Goal: Complete application form: Complete application form

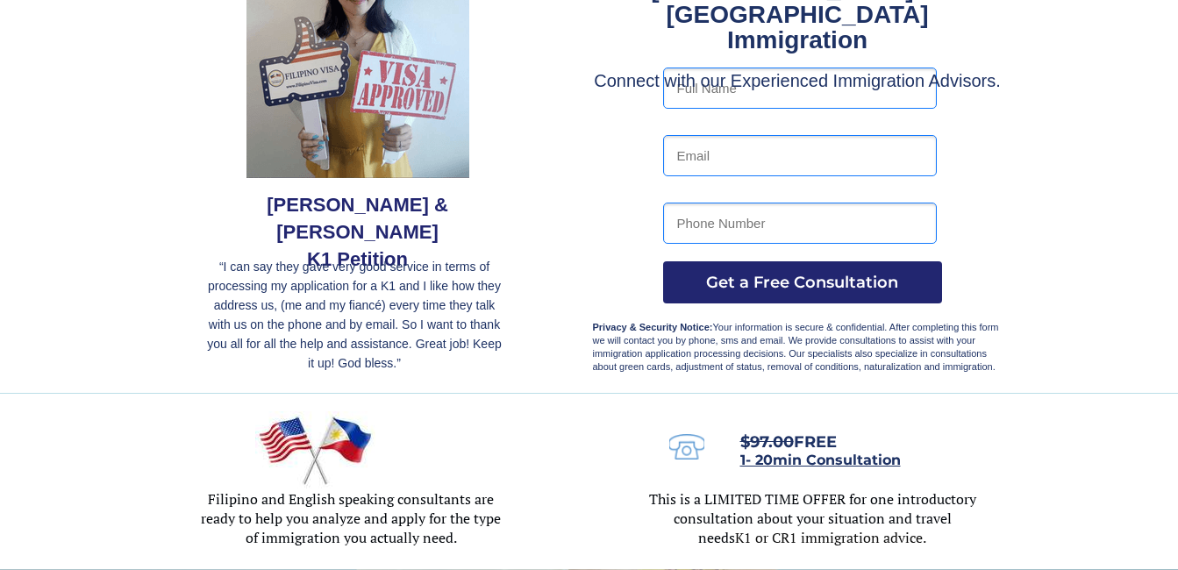
scroll to position [175, 0]
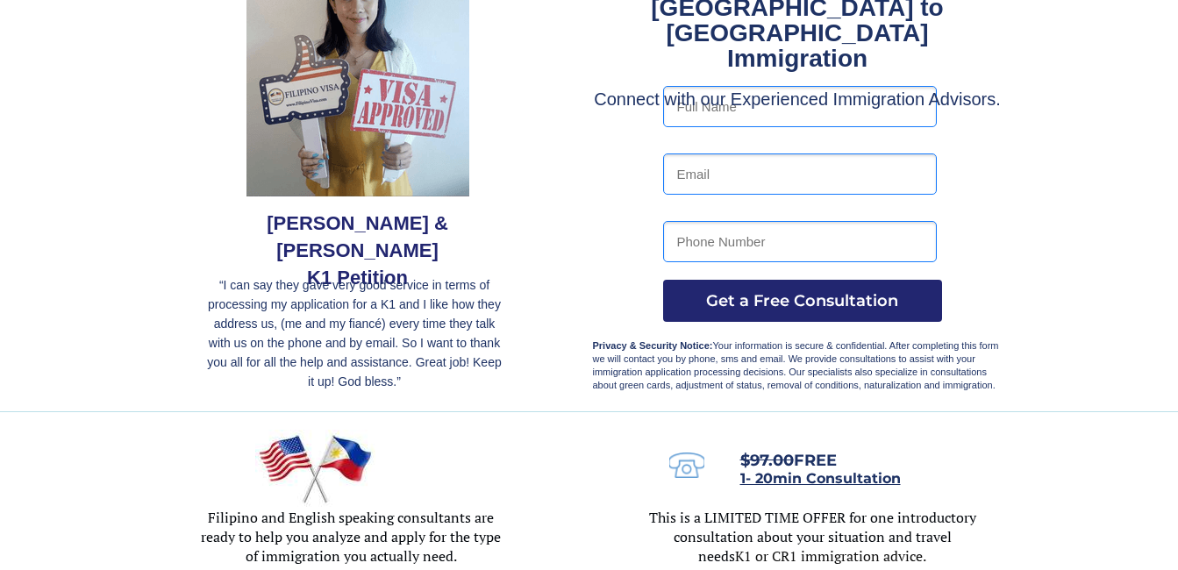
click at [788, 115] on input "text" at bounding box center [800, 106] width 274 height 41
type input "[PERSON_NAME]"
click at [883, 179] on input "email" at bounding box center [800, 173] width 274 height 41
type input "[EMAIL_ADDRESS][DOMAIN_NAME]"
click at [830, 246] on input "tel" at bounding box center [800, 241] width 274 height 41
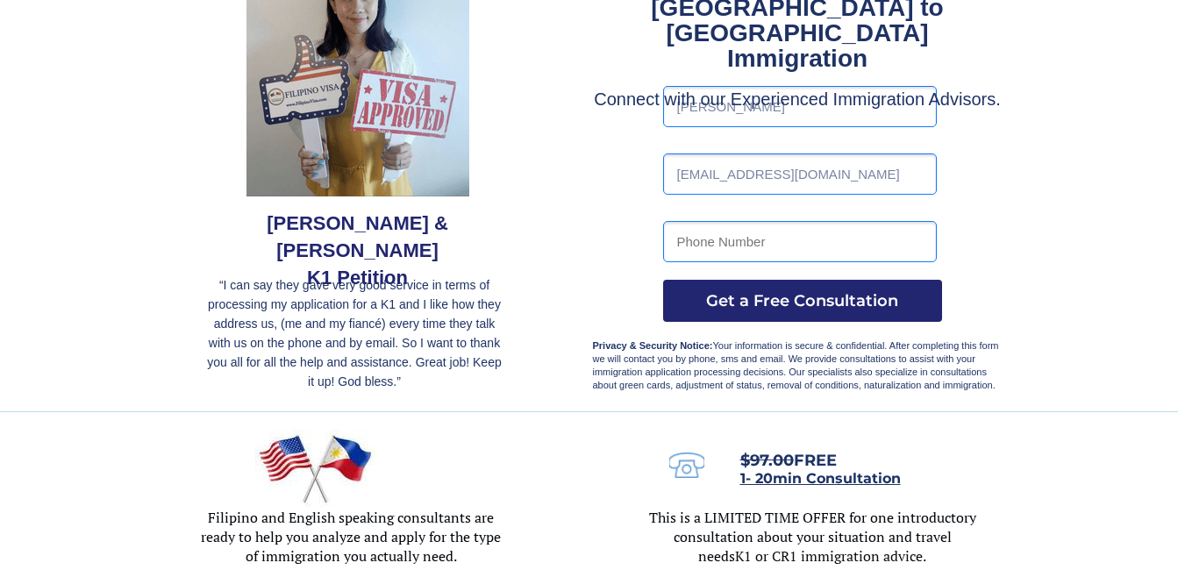
click at [830, 246] on input "tel" at bounding box center [800, 241] width 274 height 41
type input "[PHONE_NUMBER]"
click at [861, 305] on span "Get a Free Consultation" at bounding box center [802, 300] width 279 height 19
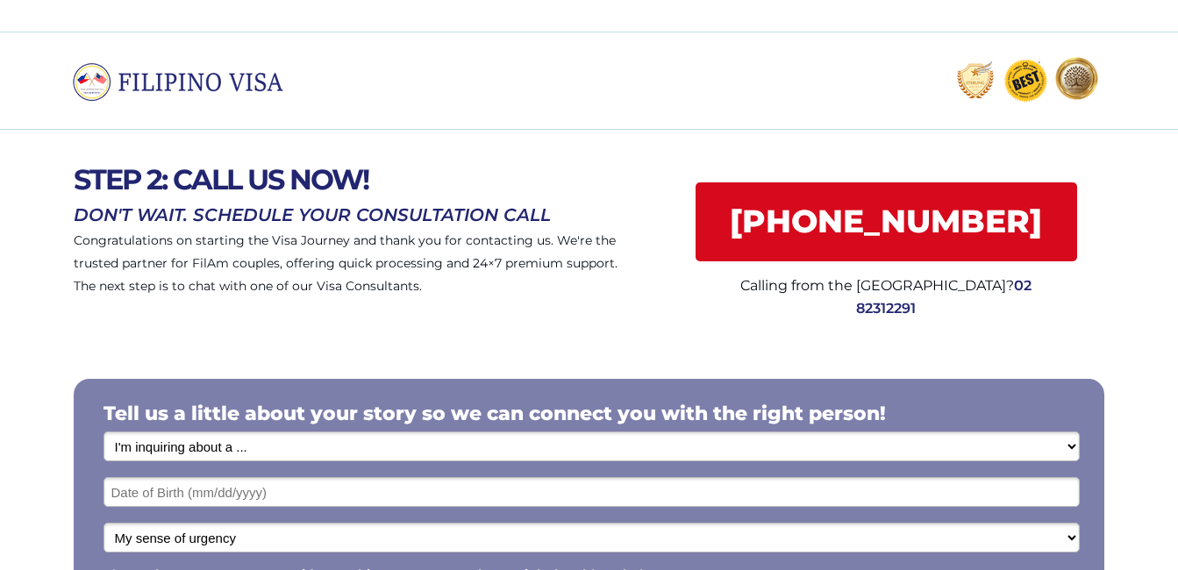
drag, startPoint x: 903, startPoint y: 101, endPoint x: 696, endPoint y: 109, distance: 207.1
click at [695, 113] on div at bounding box center [589, 81] width 1178 height 98
